Goal: Task Accomplishment & Management: Use online tool/utility

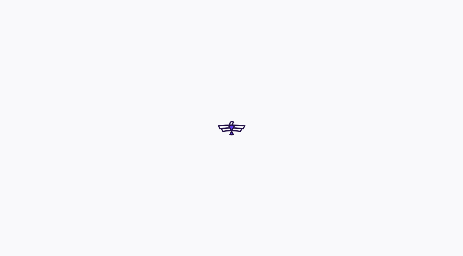
click at [274, 255] on html at bounding box center [231, 128] width 463 height 256
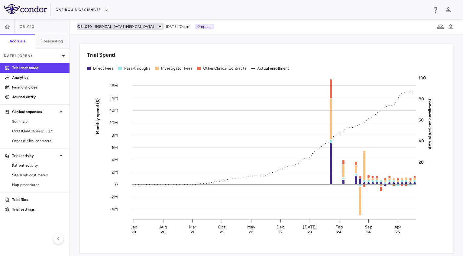
click at [116, 23] on div "CB-010 [MEDICAL_DATA] [MEDICAL_DATA]" at bounding box center [120, 26] width 86 height 7
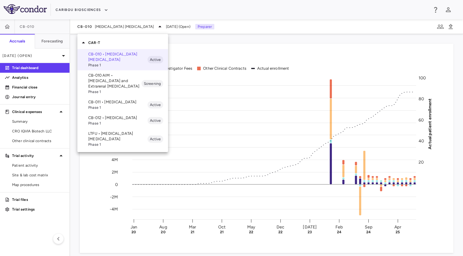
click at [19, 92] on div at bounding box center [231, 128] width 463 height 256
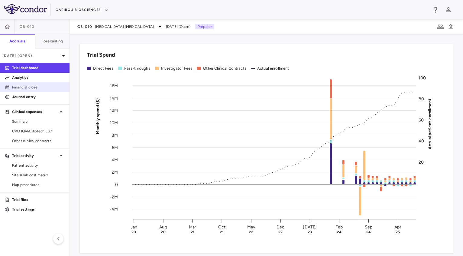
click at [23, 87] on p "Financial close" at bounding box center [38, 86] width 53 height 5
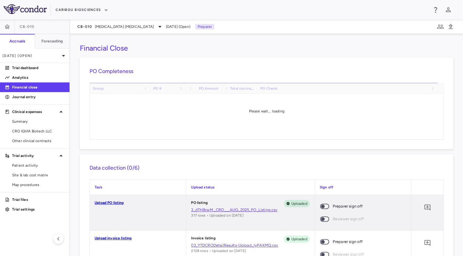
click at [320, 201] on span at bounding box center [325, 206] width 16 height 13
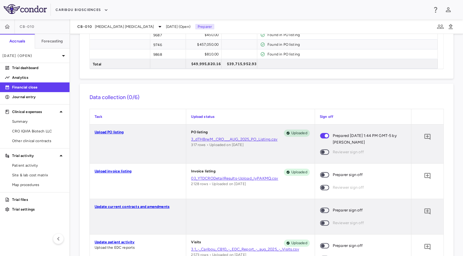
scroll to position [446, 0]
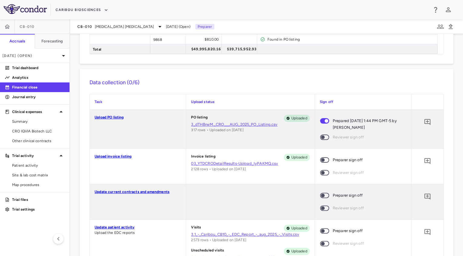
click at [322, 157] on span at bounding box center [324, 159] width 9 height 5
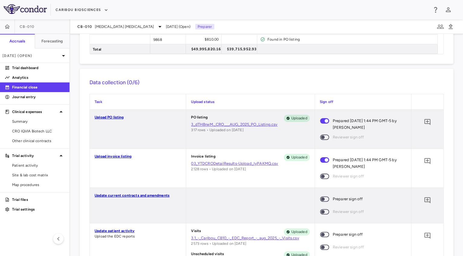
click at [320, 194] on span at bounding box center [325, 198] width 16 height 13
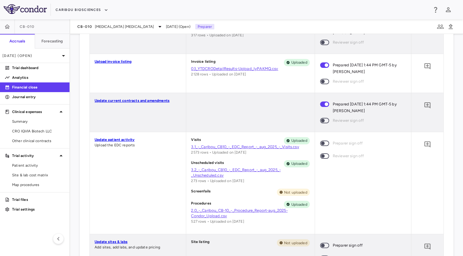
scroll to position [632, 0]
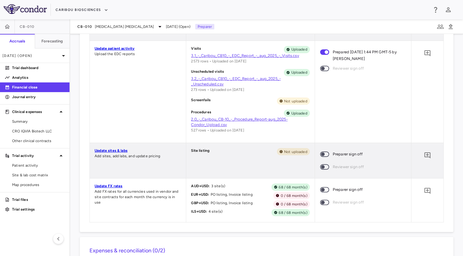
click at [323, 152] on span at bounding box center [324, 153] width 9 height 5
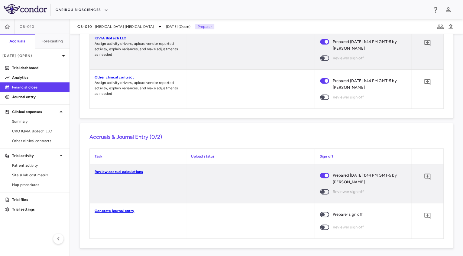
scroll to position [883, 0]
click at [323, 211] on span at bounding box center [325, 214] width 16 height 13
click at [106, 22] on div "CB-010 [MEDICAL_DATA] [MEDICAL_DATA] [DATE] (Open) Preparer" at bounding box center [266, 26] width 393 height 15
click at [103, 28] on span "[MEDICAL_DATA] [MEDICAL_DATA]" at bounding box center [124, 26] width 59 height 5
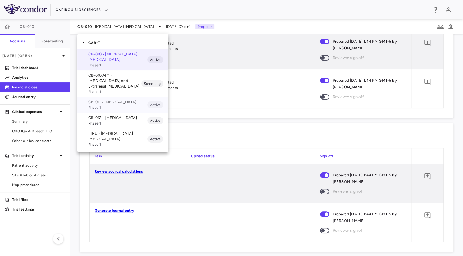
click at [117, 100] on p "CB-011 • [MEDICAL_DATA]" at bounding box center [117, 101] width 59 height 5
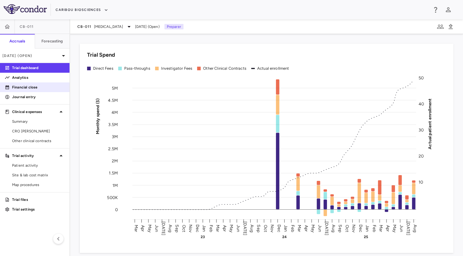
click at [35, 87] on p "Financial close" at bounding box center [38, 86] width 53 height 5
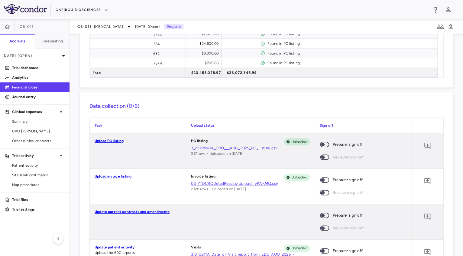
scroll to position [404, 0]
click at [321, 142] on span at bounding box center [324, 143] width 9 height 5
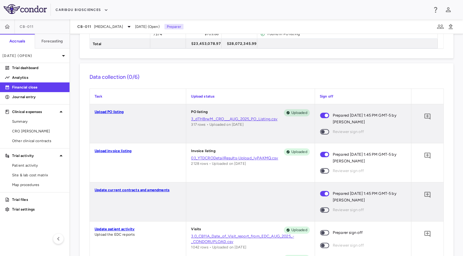
scroll to position [494, 0]
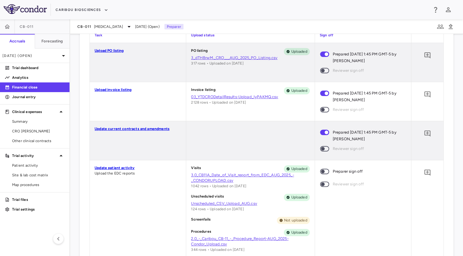
click at [325, 167] on span at bounding box center [325, 171] width 16 height 13
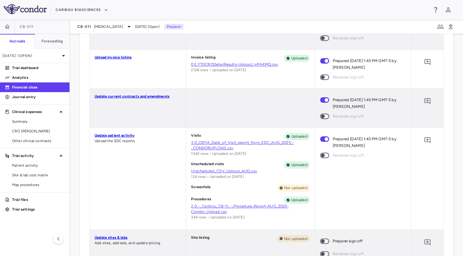
scroll to position [535, 0]
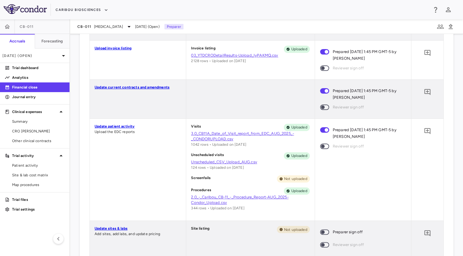
click at [322, 227] on span at bounding box center [325, 231] width 16 height 13
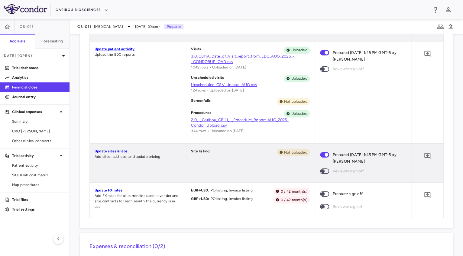
click at [328, 192] on span at bounding box center [325, 193] width 16 height 13
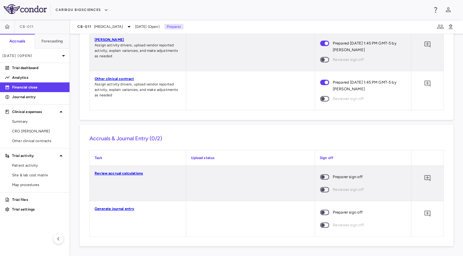
scroll to position [858, 0]
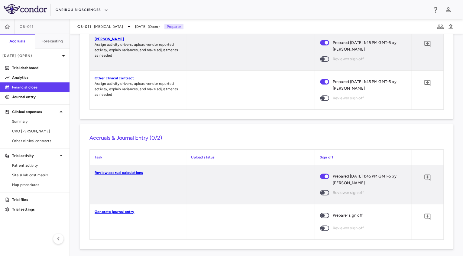
click at [320, 213] on span at bounding box center [324, 214] width 9 height 5
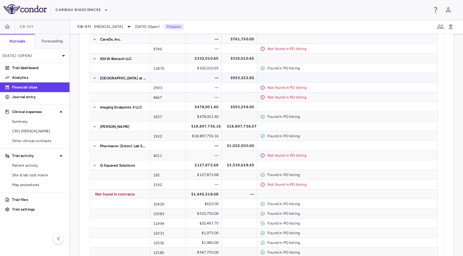
scroll to position [0, 0]
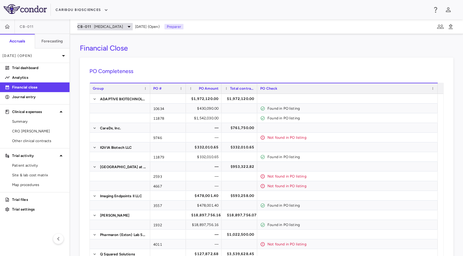
click at [98, 24] on span "[MEDICAL_DATA]" at bounding box center [108, 26] width 29 height 5
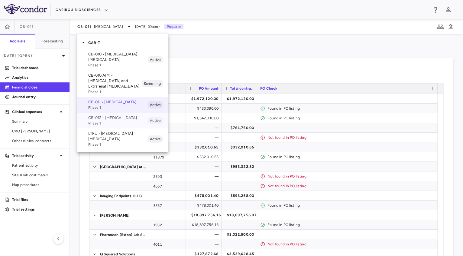
click at [119, 120] on p "CB-012 • [MEDICAL_DATA]" at bounding box center [117, 117] width 59 height 5
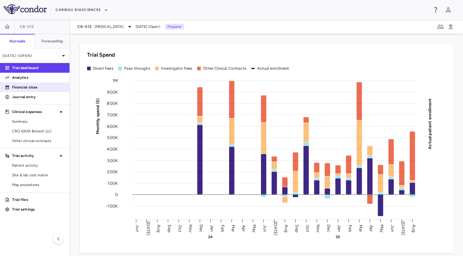
click at [30, 89] on p "Financial close" at bounding box center [38, 86] width 53 height 5
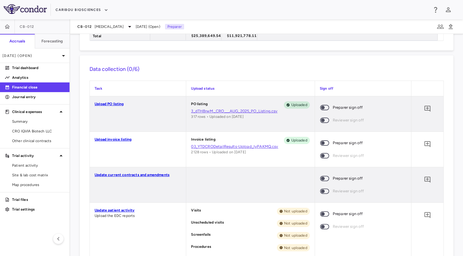
scroll to position [512, 0]
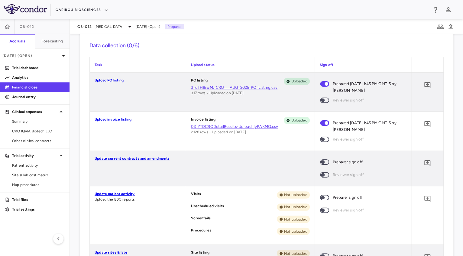
click at [321, 165] on span at bounding box center [325, 161] width 16 height 13
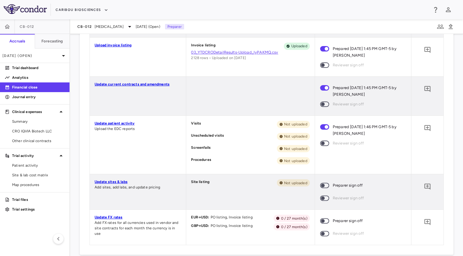
scroll to position [587, 0]
click at [321, 182] on span at bounding box center [324, 184] width 9 height 5
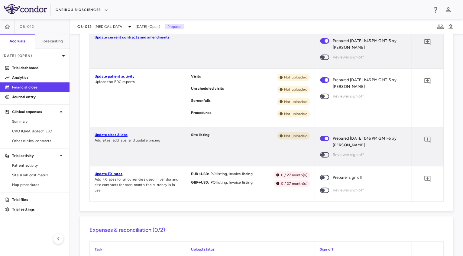
scroll to position [634, 0]
click at [323, 174] on span at bounding box center [324, 176] width 9 height 5
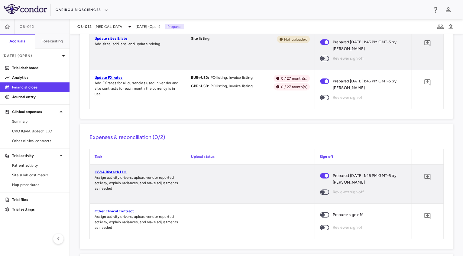
scroll to position [802, 0]
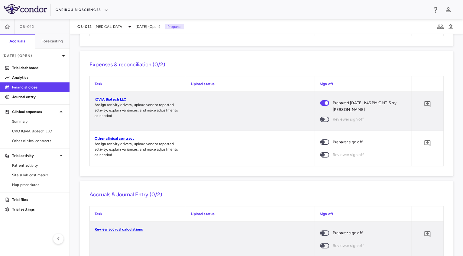
click at [318, 138] on span at bounding box center [325, 142] width 16 height 13
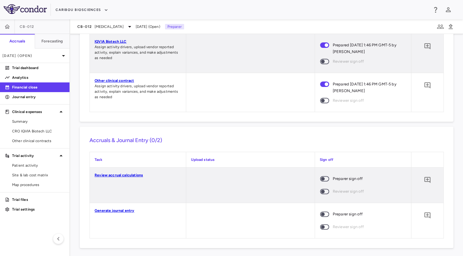
click at [321, 180] on span at bounding box center [324, 178] width 9 height 5
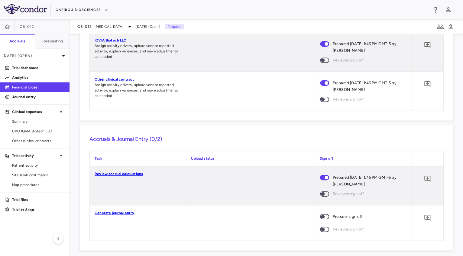
click at [326, 216] on span at bounding box center [325, 216] width 16 height 13
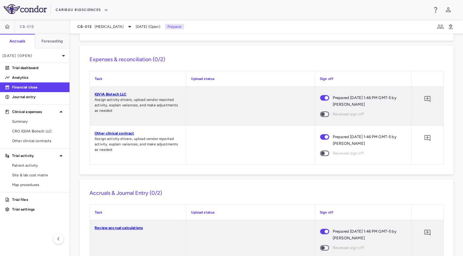
scroll to position [868, 0]
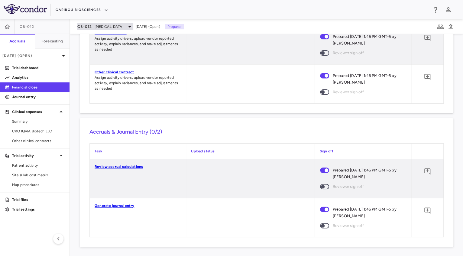
click at [105, 24] on span "[MEDICAL_DATA]" at bounding box center [109, 26] width 29 height 5
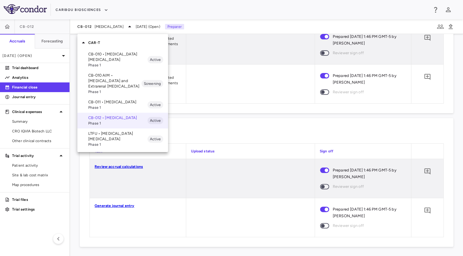
click at [132, 142] on p "LTFU • [MEDICAL_DATA] [MEDICAL_DATA]" at bounding box center [117, 136] width 59 height 11
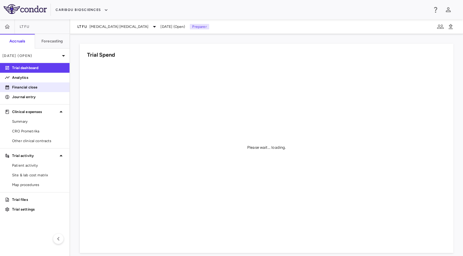
click at [21, 89] on p "Financial close" at bounding box center [38, 86] width 53 height 5
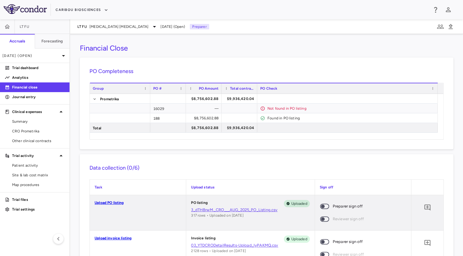
scroll to position [81, 0]
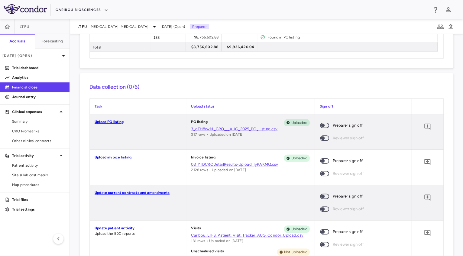
click at [321, 121] on span at bounding box center [325, 125] width 16 height 13
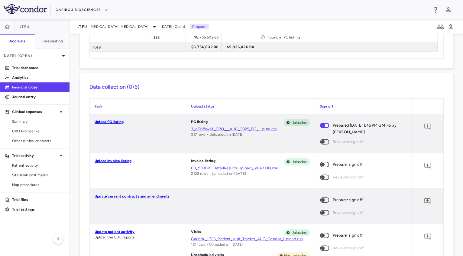
click at [322, 162] on span at bounding box center [324, 164] width 9 height 5
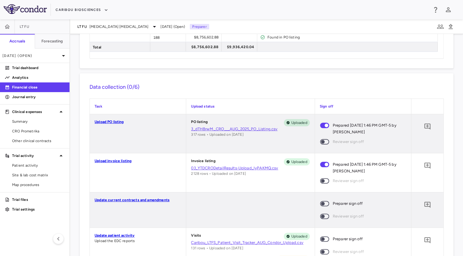
click at [325, 205] on span at bounding box center [325, 203] width 16 height 13
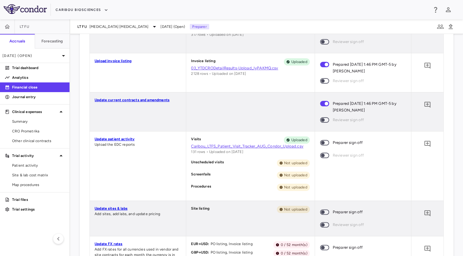
scroll to position [184, 0]
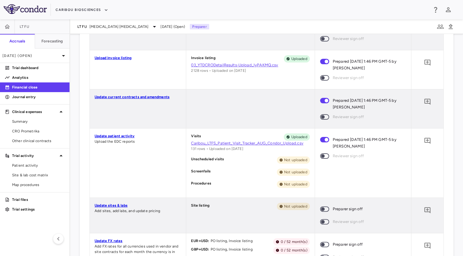
click at [320, 214] on span at bounding box center [325, 208] width 16 height 13
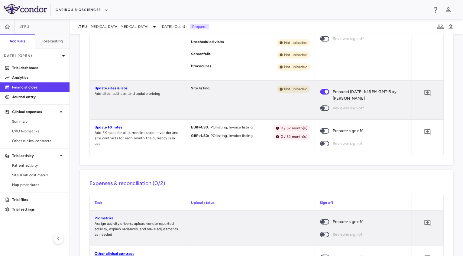
scroll to position [302, 0]
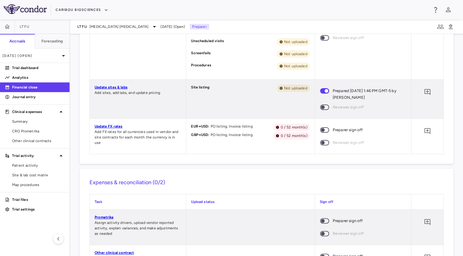
click at [327, 129] on span at bounding box center [325, 129] width 16 height 13
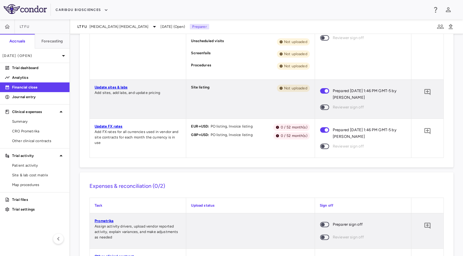
click at [327, 220] on span at bounding box center [325, 224] width 16 height 13
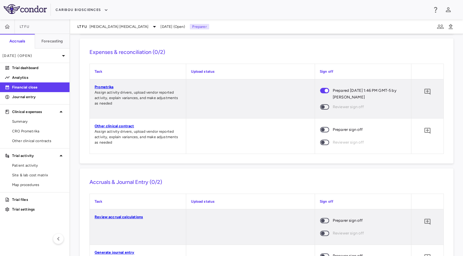
scroll to position [436, 0]
click at [333, 129] on span "Preparer sign off" at bounding box center [348, 129] width 30 height 7
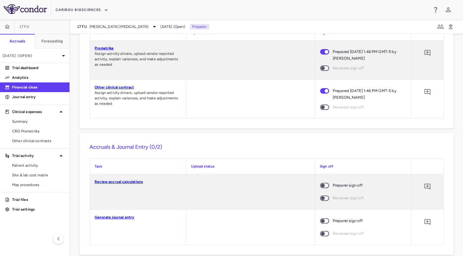
scroll to position [475, 0]
click at [321, 180] on span at bounding box center [325, 184] width 16 height 13
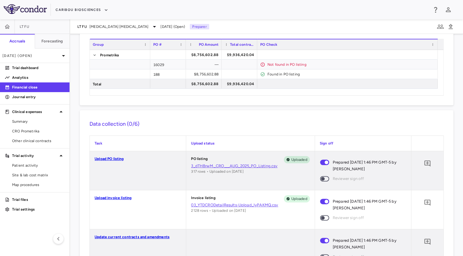
scroll to position [0, 0]
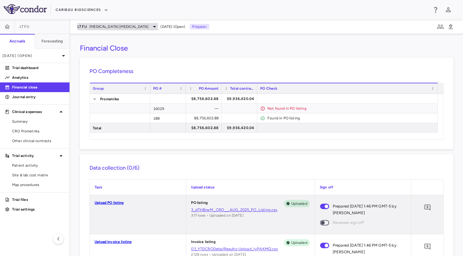
click at [123, 26] on span "[MEDICAL_DATA] [MEDICAL_DATA]" at bounding box center [119, 26] width 59 height 5
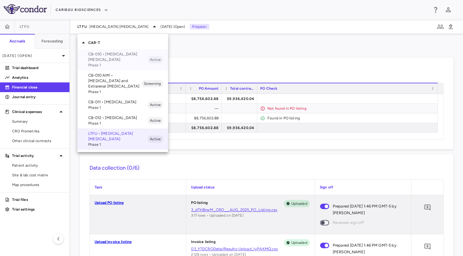
click at [92, 59] on p "CB-010 • [MEDICAL_DATA] [MEDICAL_DATA]" at bounding box center [117, 56] width 59 height 11
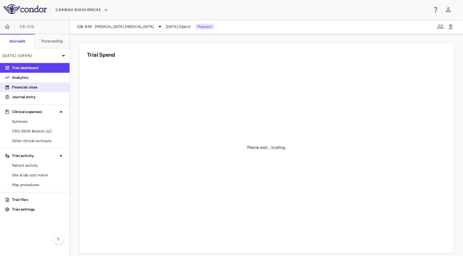
click at [23, 89] on p "Financial close" at bounding box center [38, 86] width 53 height 5
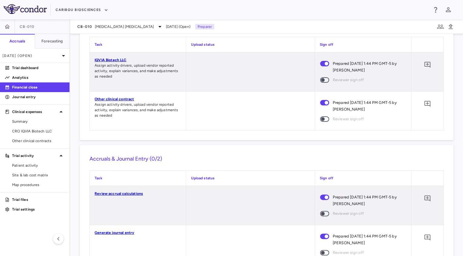
scroll to position [889, 0]
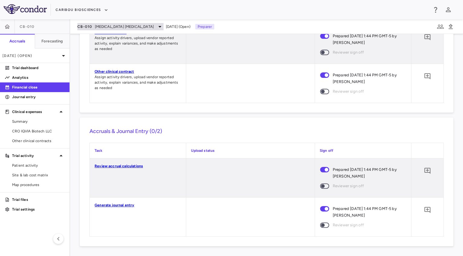
click at [82, 28] on span "CB-010" at bounding box center [84, 26] width 15 height 5
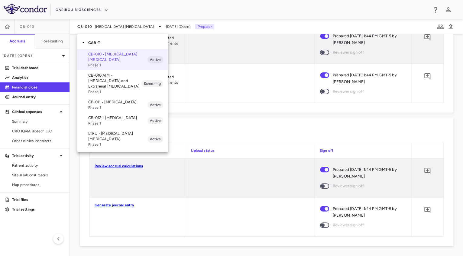
click at [119, 84] on p "CB-010 AIM • [MEDICAL_DATA] and Extrarenal [MEDICAL_DATA]" at bounding box center [114, 81] width 53 height 16
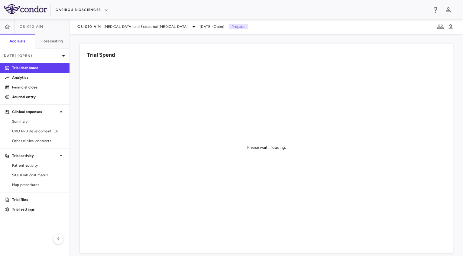
click at [102, 22] on div "CB-010 AIM [MEDICAL_DATA] and Extrarenal [MEDICAL_DATA] [DATE] (Open) Preparer" at bounding box center [266, 26] width 393 height 15
click at [95, 28] on span "CB-010 AIM" at bounding box center [89, 26] width 24 height 5
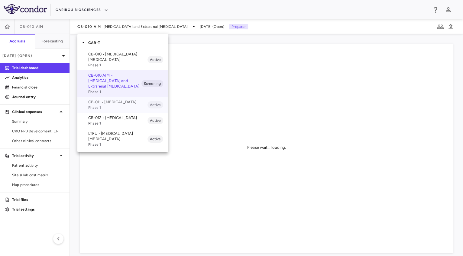
click at [117, 110] on div "CB-011 • [MEDICAL_DATA] Phase 1 Active" at bounding box center [122, 105] width 91 height 16
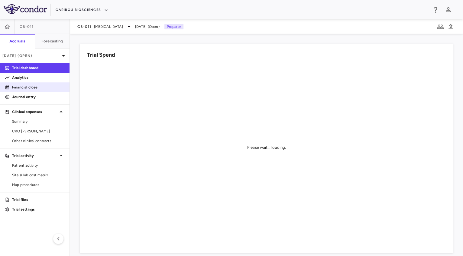
click at [30, 88] on p "Financial close" at bounding box center [38, 86] width 53 height 5
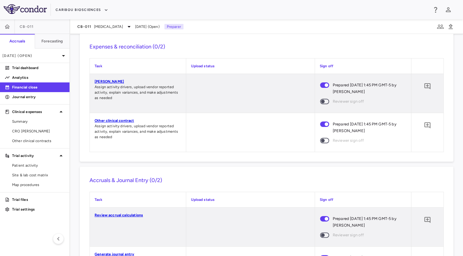
scroll to position [865, 0]
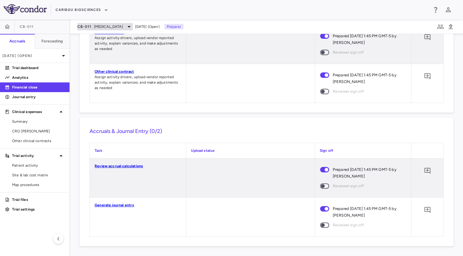
click at [104, 28] on span "[MEDICAL_DATA]" at bounding box center [108, 26] width 29 height 5
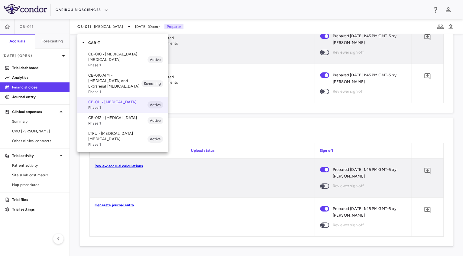
click at [100, 126] on span "Phase 1" at bounding box center [117, 122] width 59 height 5
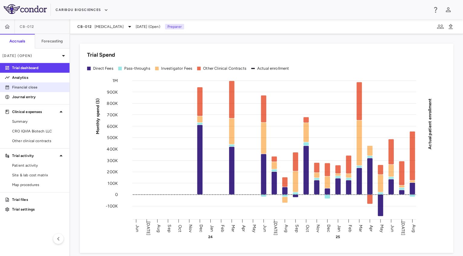
click at [23, 86] on p "Financial close" at bounding box center [38, 86] width 53 height 5
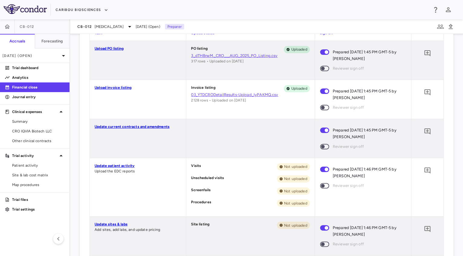
scroll to position [519, 0]
